Goal: Information Seeking & Learning: Learn about a topic

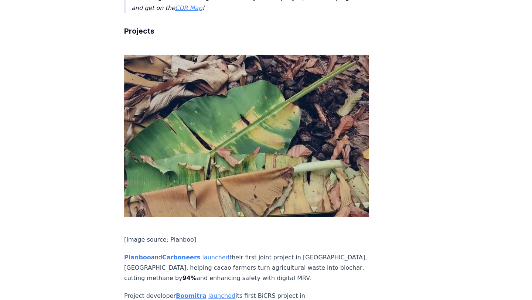
scroll to position [1267, 0]
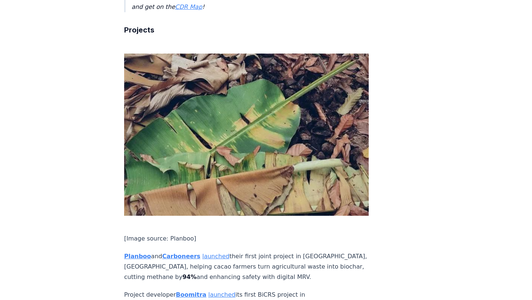
click at [181, 253] on strong "Carboneers" at bounding box center [181, 256] width 38 height 7
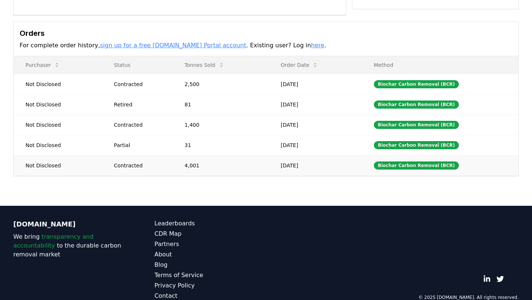
scroll to position [195, 0]
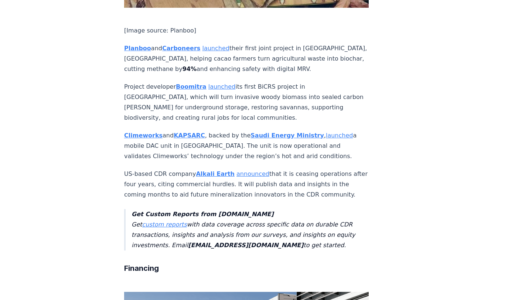
scroll to position [1476, 0]
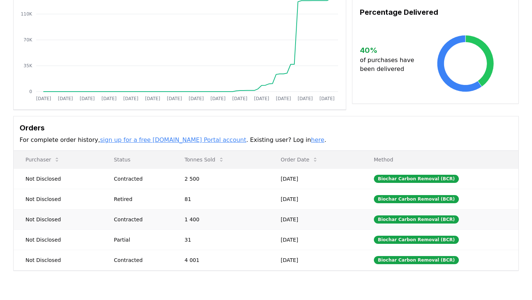
scroll to position [105, 0]
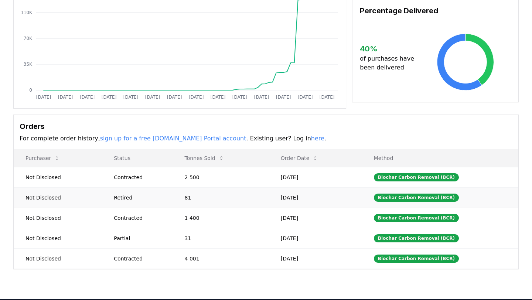
click at [154, 200] on div "Retired" at bounding box center [140, 197] width 53 height 7
click at [417, 198] on div "Biochar Carbon Removal (BCR)" at bounding box center [416, 198] width 85 height 8
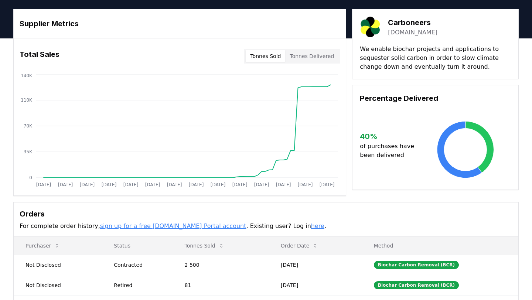
scroll to position [0, 0]
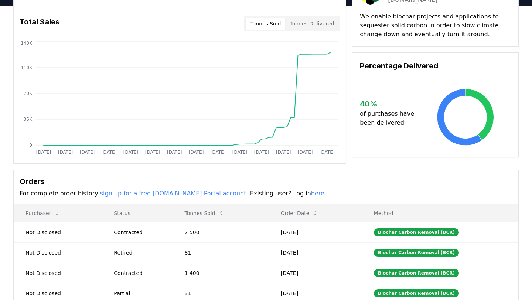
scroll to position [22, 0]
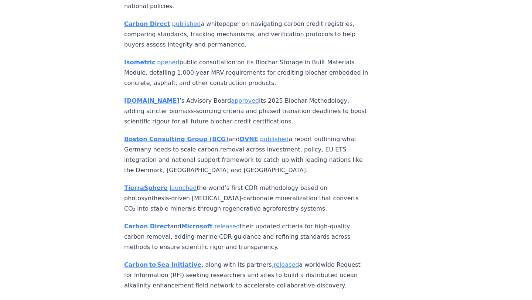
scroll to position [3219, 0]
click at [231, 103] on link "approved" at bounding box center [245, 99] width 28 height 7
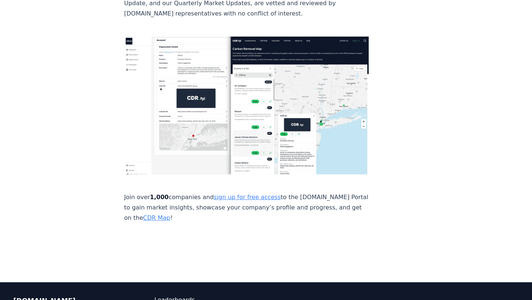
scroll to position [4936, 0]
